Goal: Task Accomplishment & Management: Complete application form

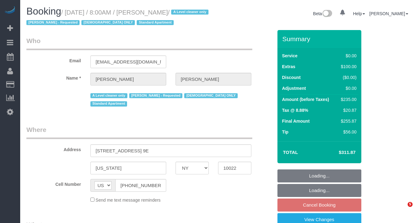
select select "NY"
select select "object:815"
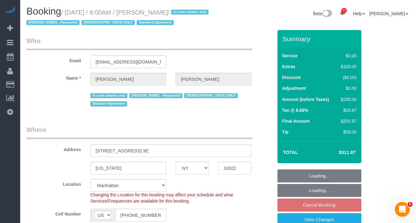
click at [70, 13] on small "/ [DATE] / 8:00AM / [PERSON_NAME] / A Level cleaner only [PERSON_NAME] - Reques…" at bounding box center [118, 17] width 184 height 17
select select "string:stripe-pm_1FfUHP4VGloSiKo7jLMQ7GPI"
select select "1"
select select "number:89"
select select "number:71"
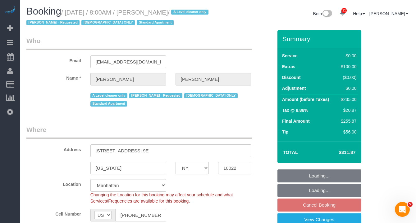
select select "number:15"
select select "number:5"
select select "object:1522"
select select "spot1"
select select "1"
